Goal: Information Seeking & Learning: Learn about a topic

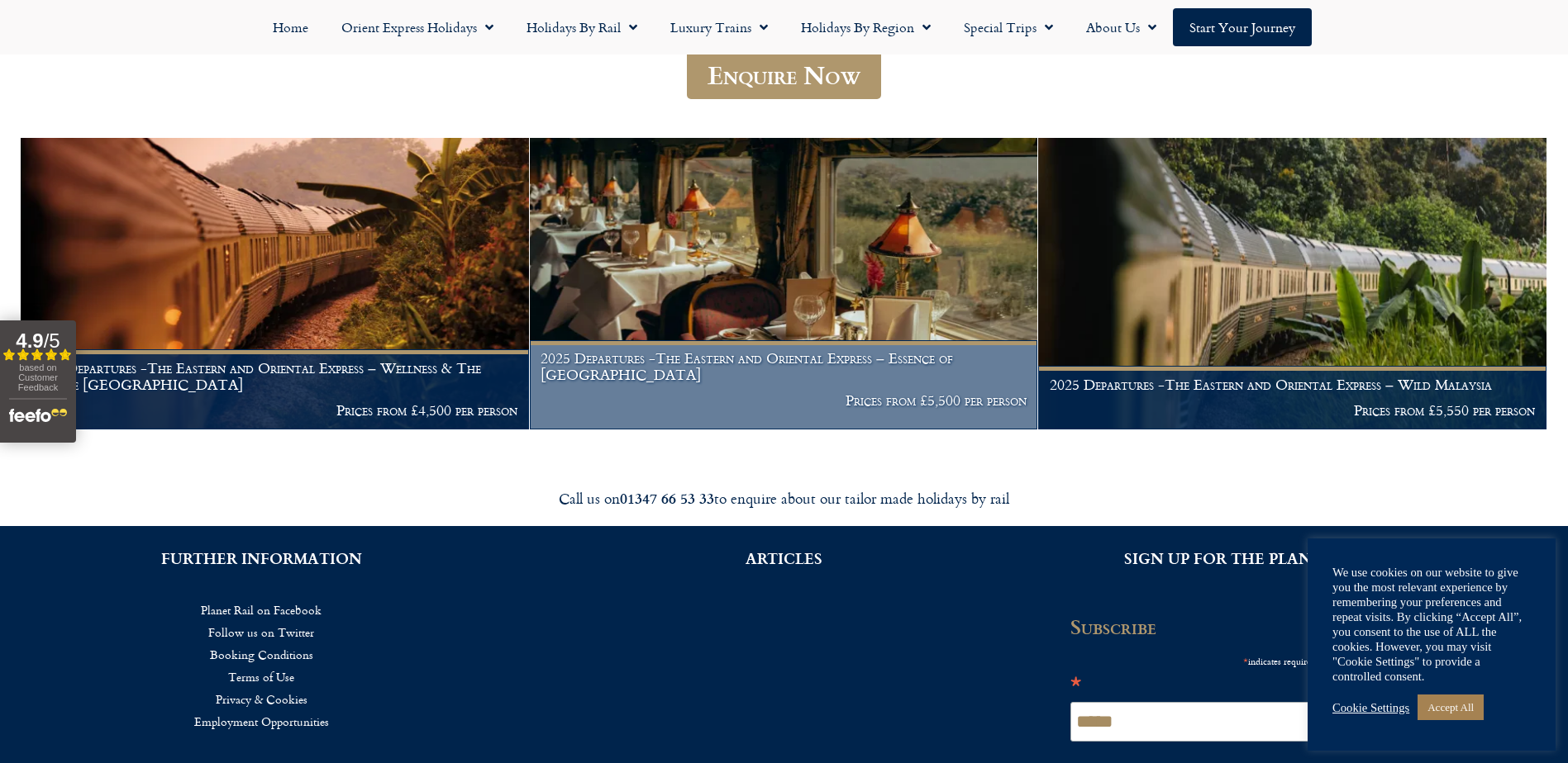
scroll to position [349, 0]
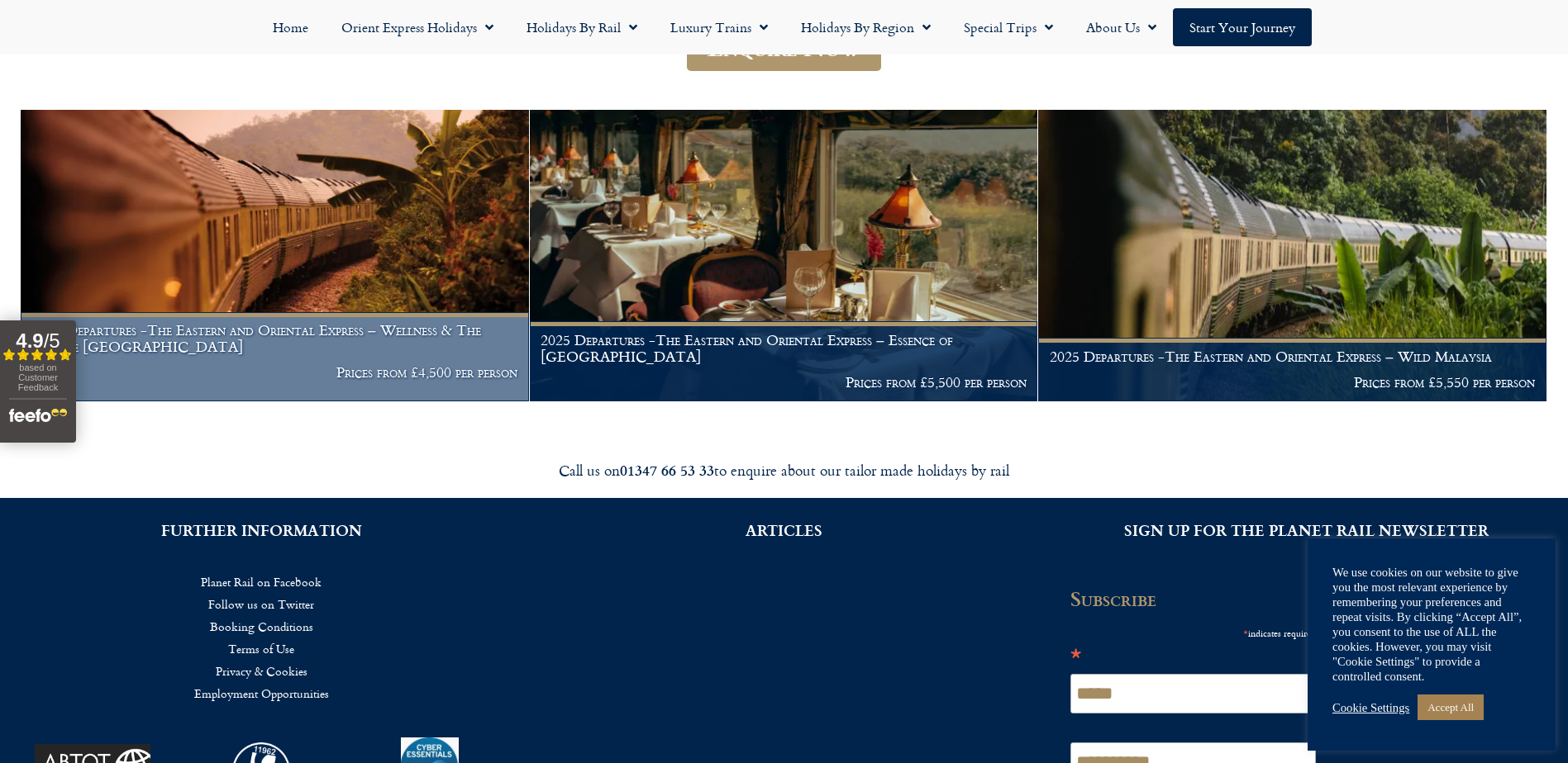
click at [411, 355] on h1 "2025 Departures -The Eastern and Oriental Express – Wellness & The Essence Mala…" at bounding box center [276, 338] width 486 height 33
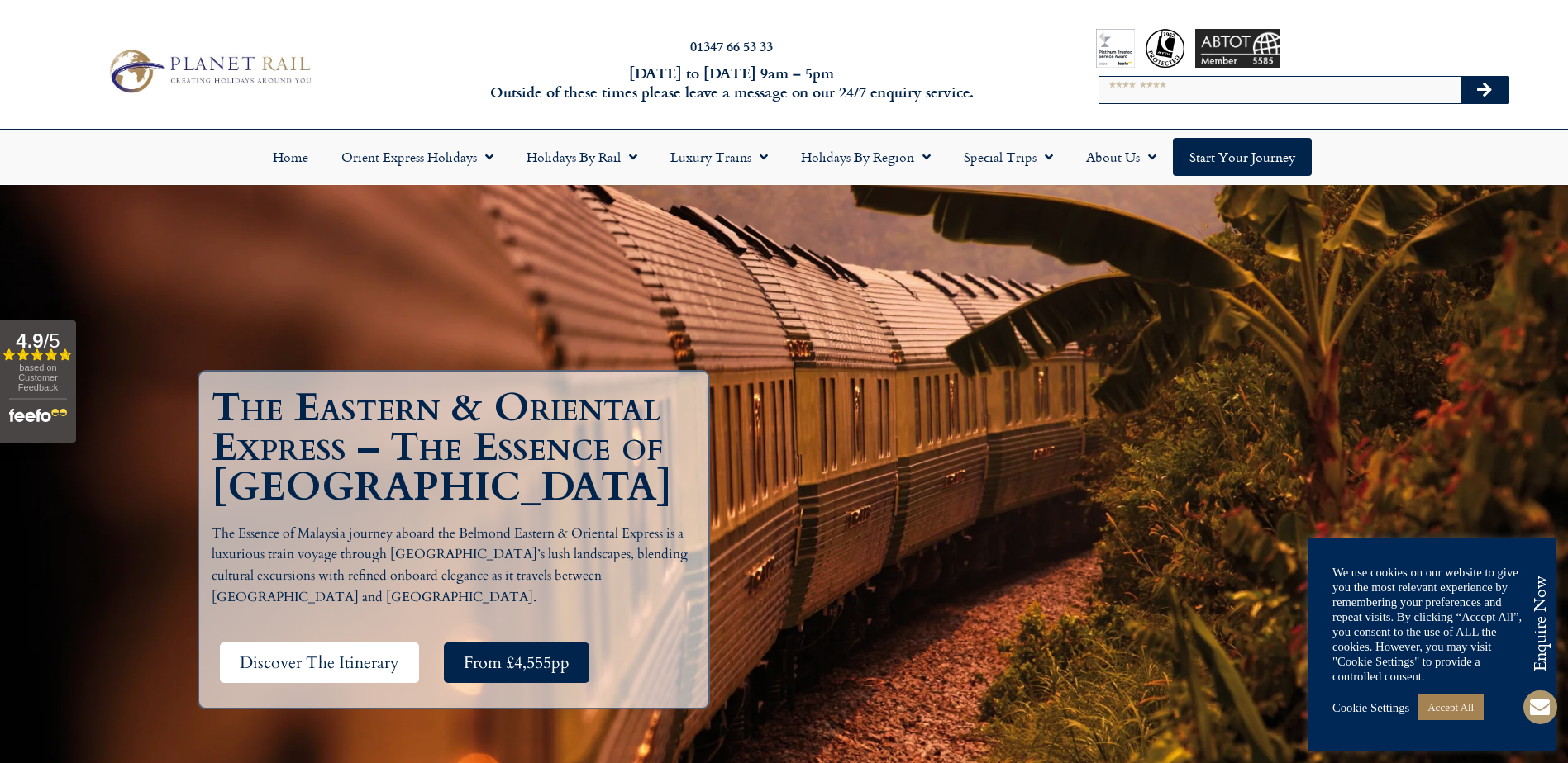
click at [361, 652] on span "Discover The Itinerary" at bounding box center [319, 662] width 160 height 20
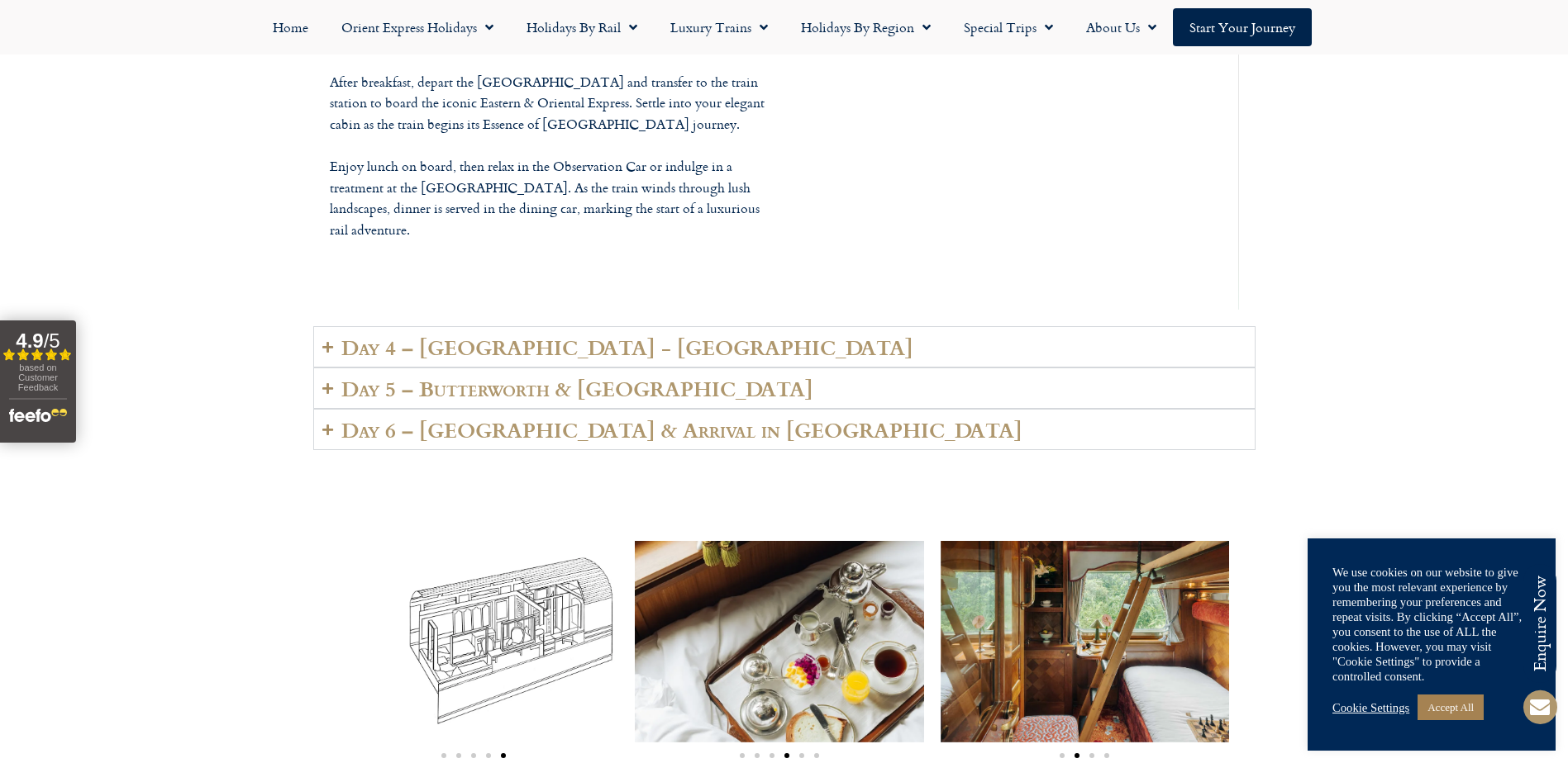
scroll to position [4227, 0]
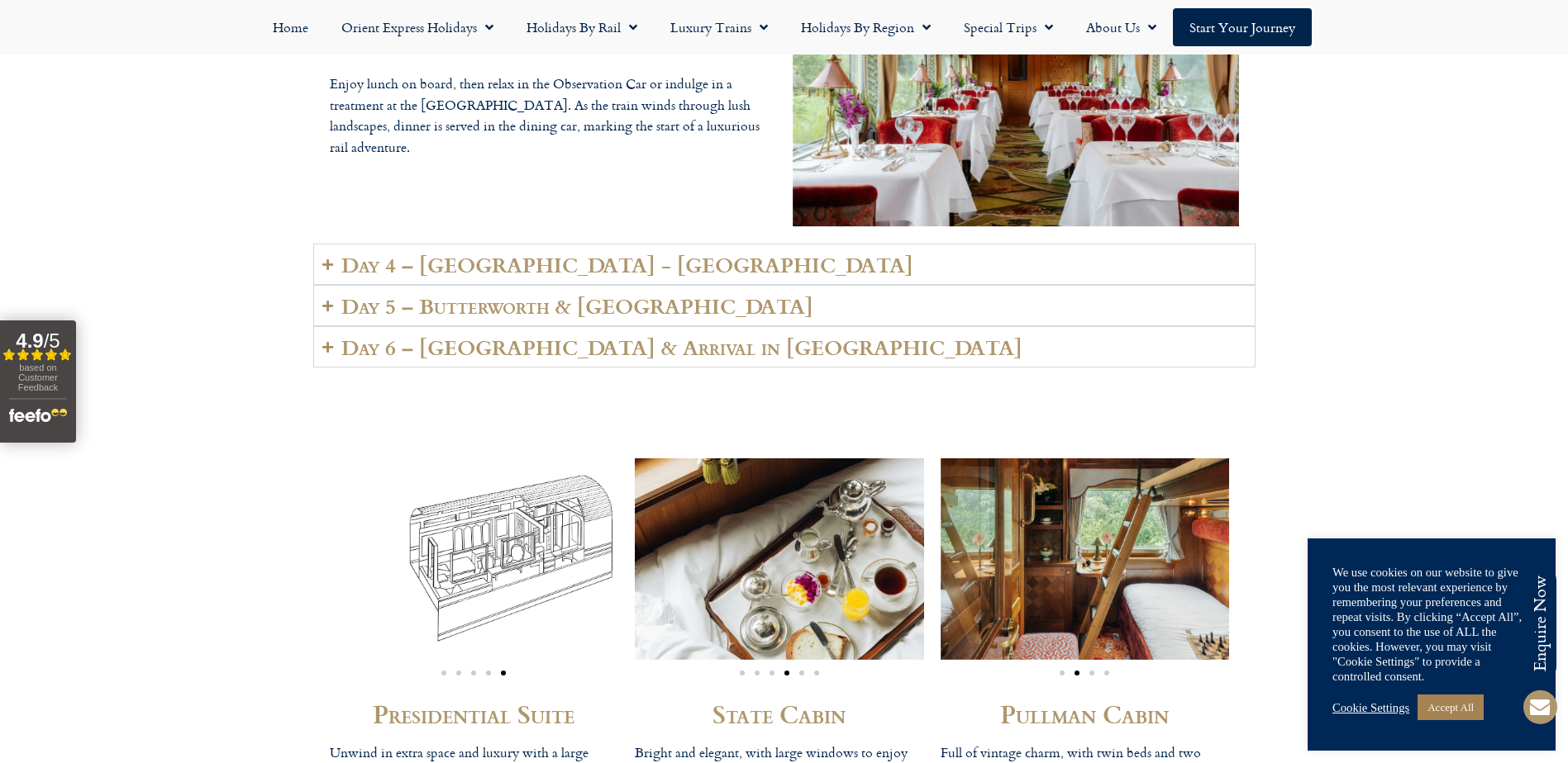
click at [374, 276] on h2 "Day 4 – [GEOGRAPHIC_DATA] - [GEOGRAPHIC_DATA]" at bounding box center [627, 264] width 572 height 23
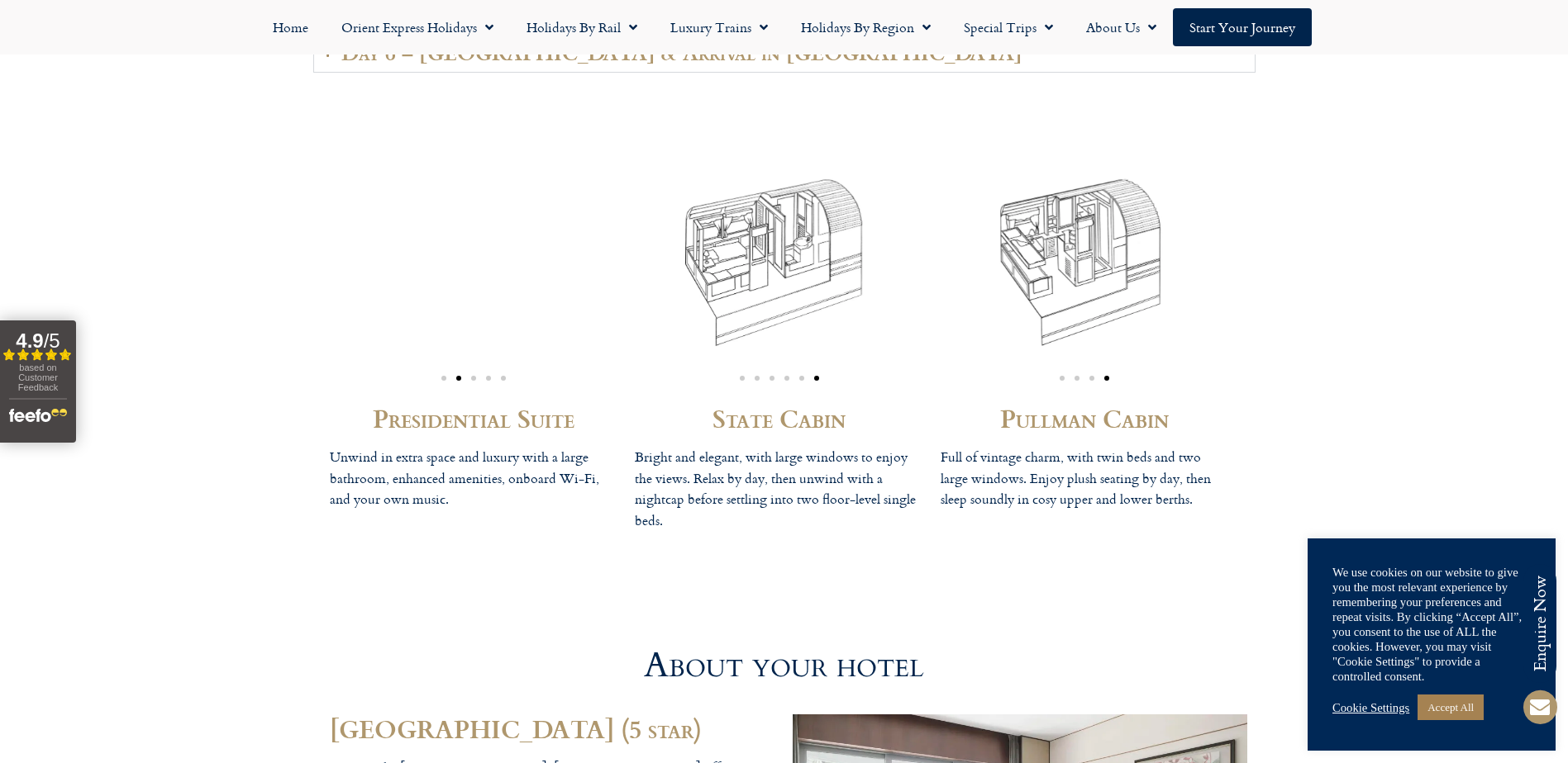
scroll to position [4558, 0]
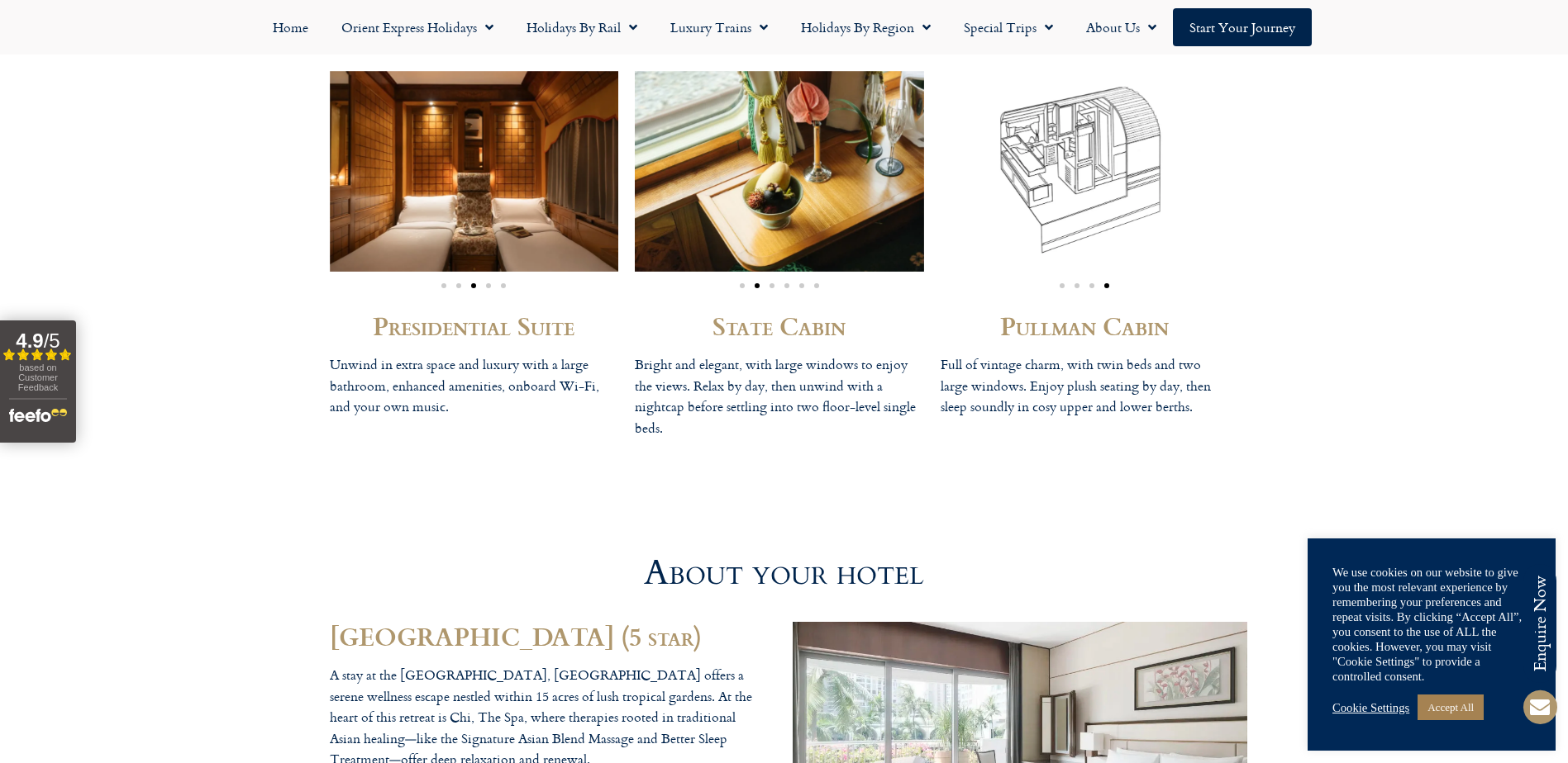
scroll to position [4640, 0]
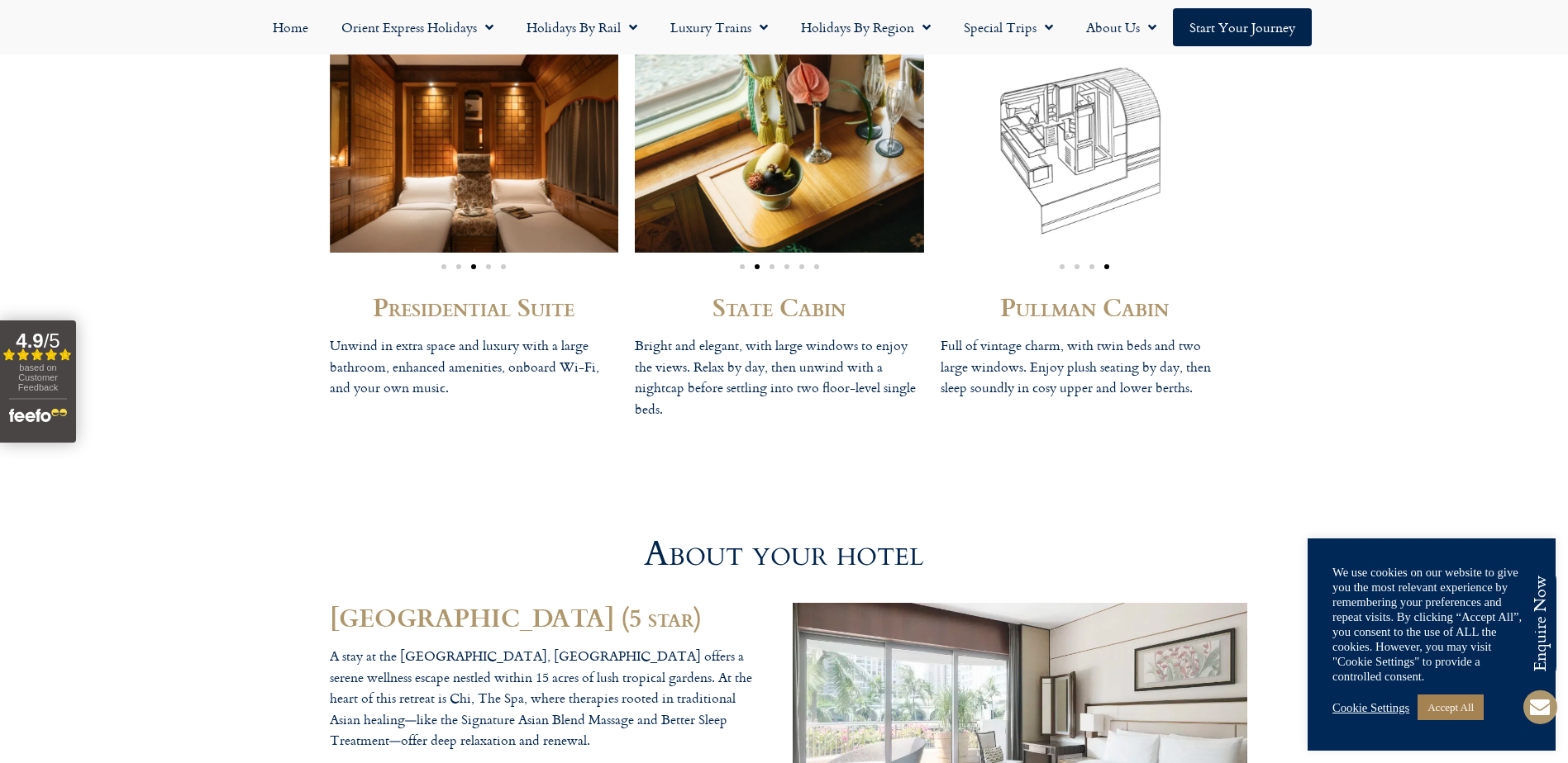
click at [1036, 319] on h2 "Pullman Cabin" at bounding box center [1084, 307] width 289 height 25
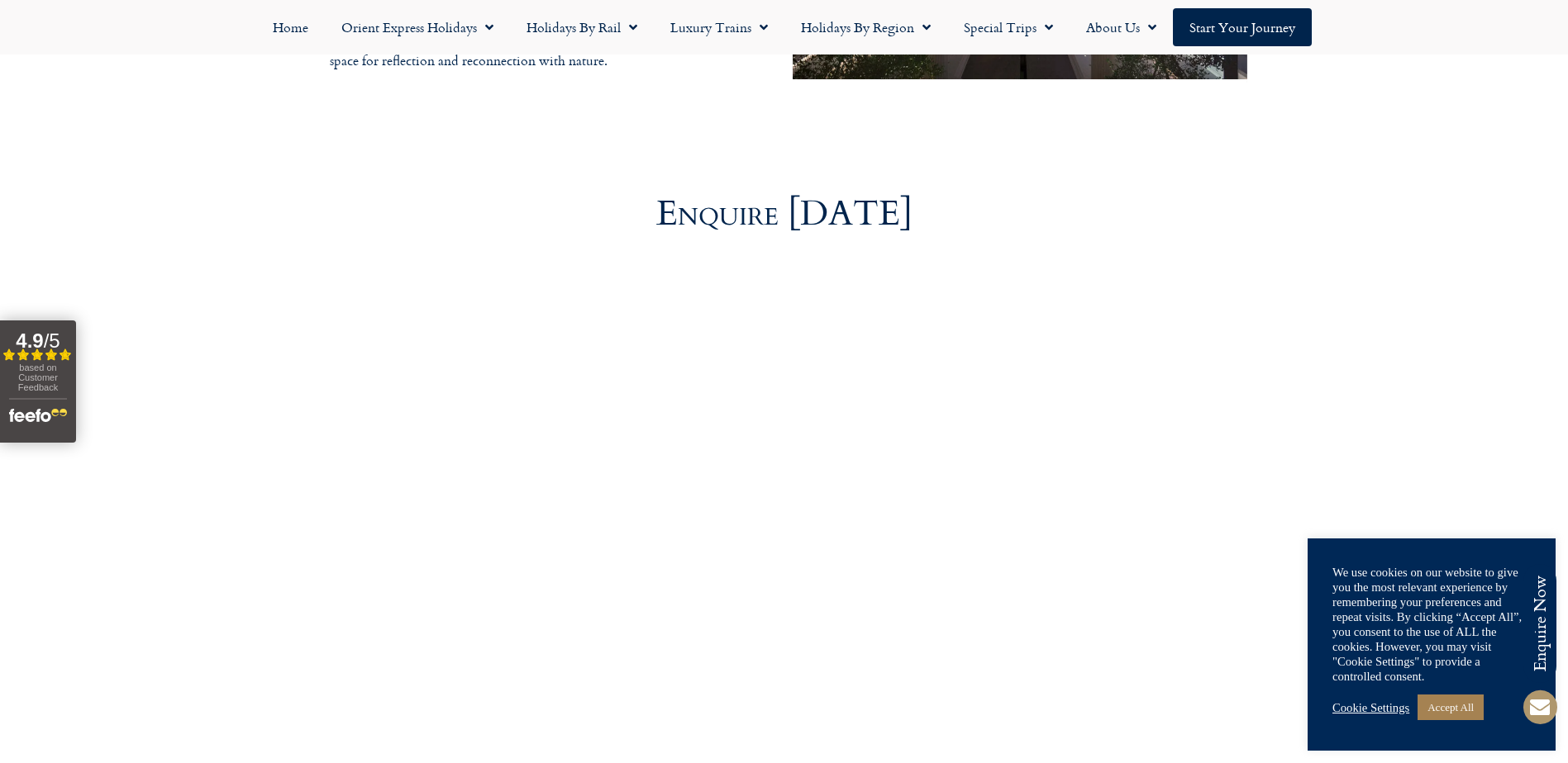
scroll to position [5550, 0]
